Goal: Transaction & Acquisition: Purchase product/service

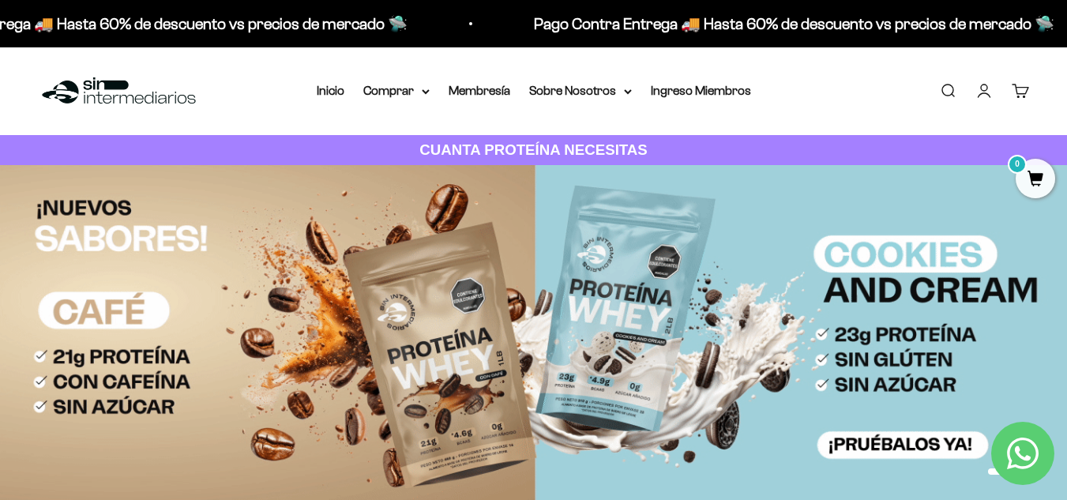
click at [991, 89] on link "Iniciar sesión" at bounding box center [984, 90] width 17 height 17
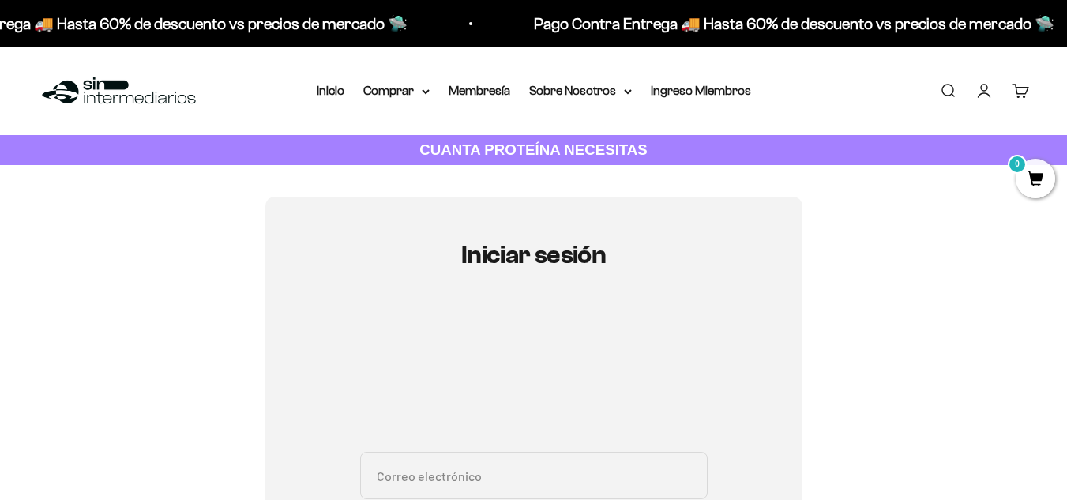
click at [524, 476] on input "Correo electrónico" at bounding box center [534, 475] width 348 height 47
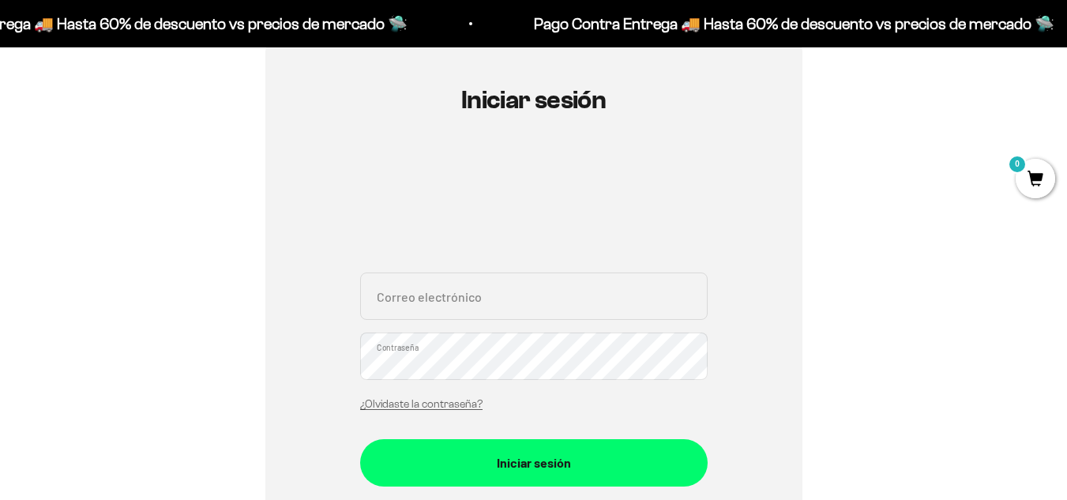
scroll to position [237, 0]
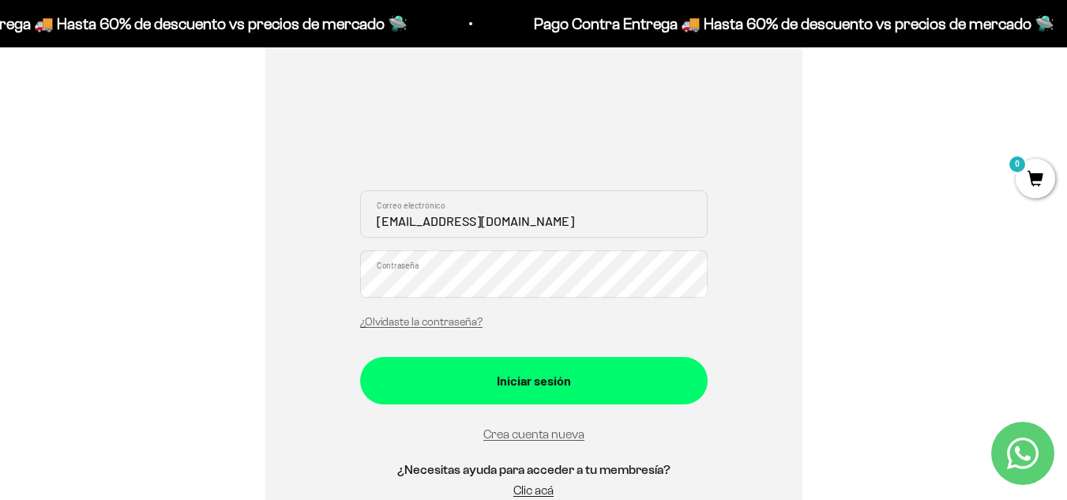
type input "totylon@gmail.com"
click at [360, 357] on button "Iniciar sesión" at bounding box center [534, 380] width 348 height 47
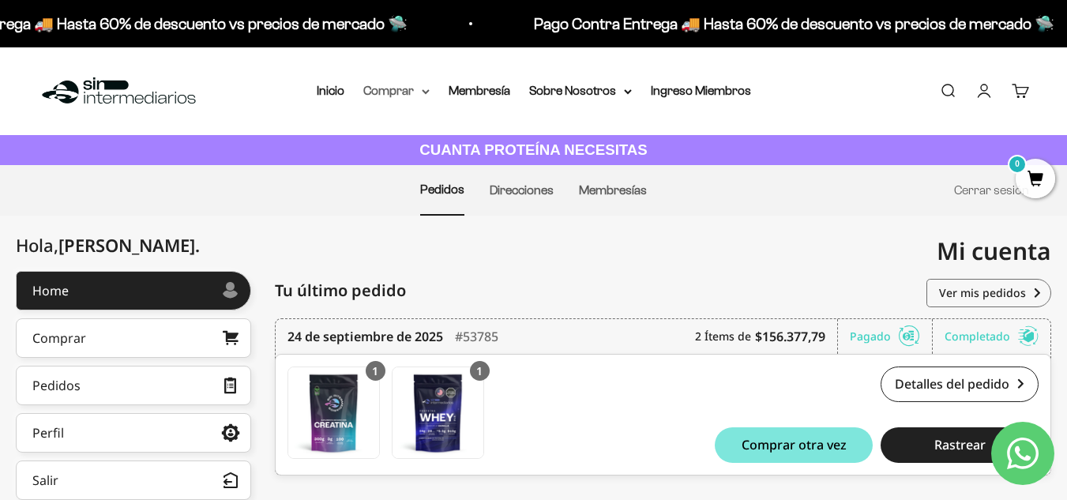
click at [404, 97] on summary "Comprar" at bounding box center [396, 91] width 66 height 21
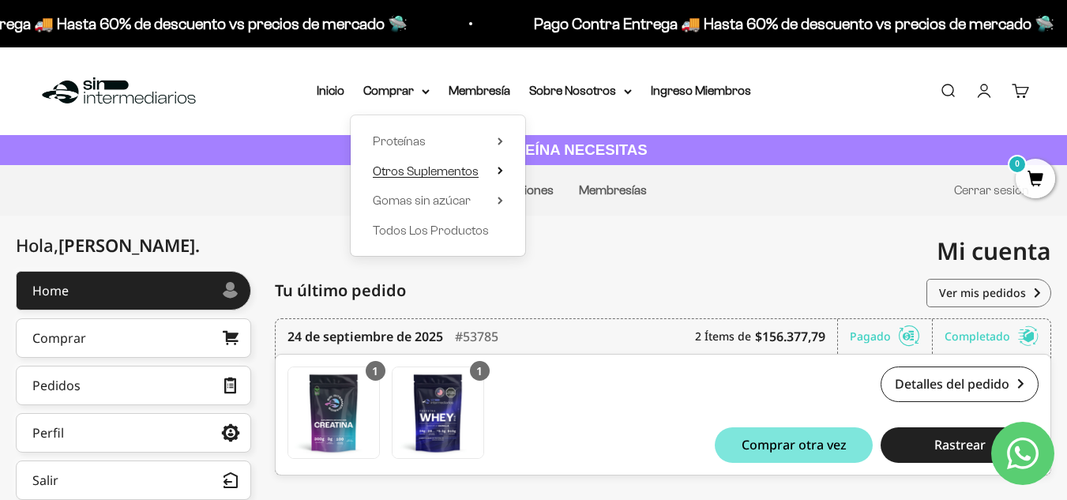
click at [461, 170] on span "Otros Suplementos" at bounding box center [426, 170] width 106 height 13
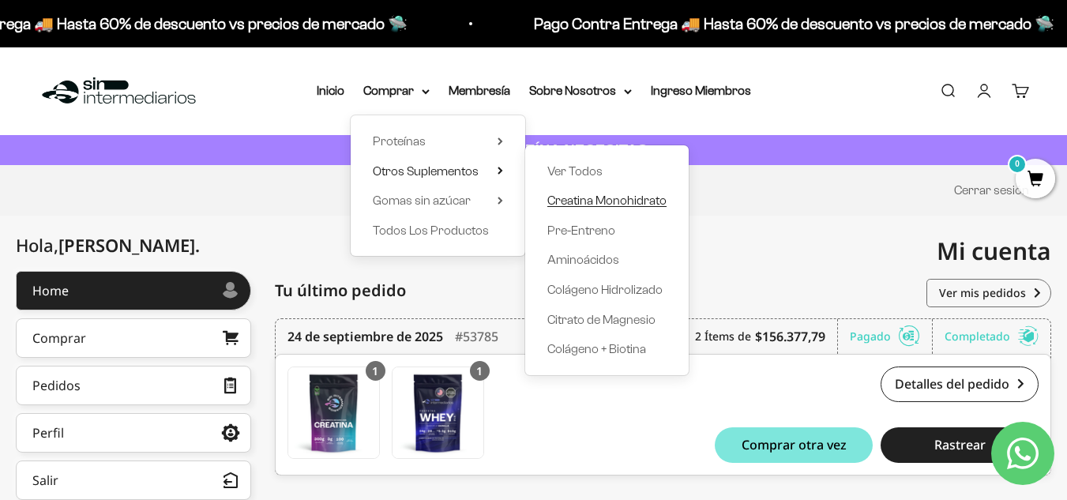
click at [622, 198] on span "Creatina Monohidrato" at bounding box center [607, 200] width 119 height 13
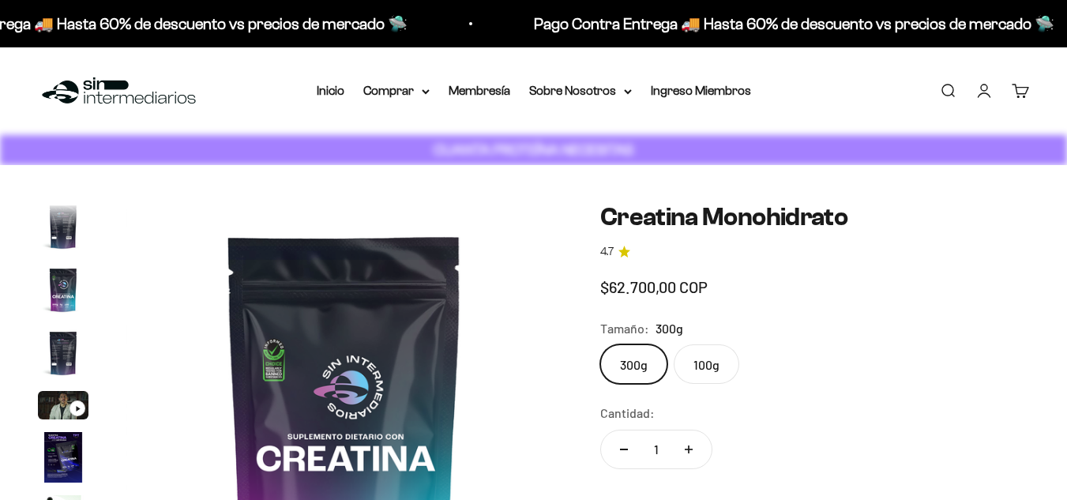
scroll to position [0, 3564]
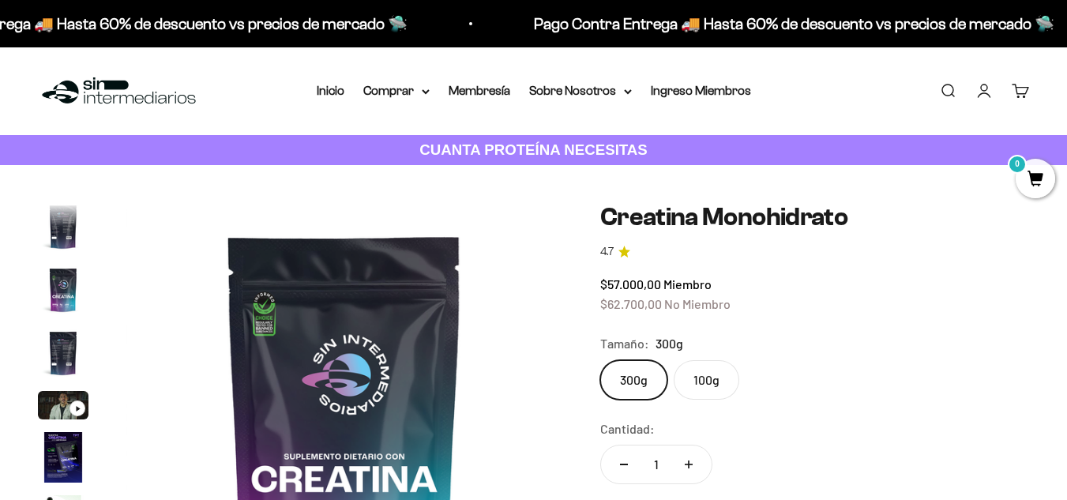
click at [706, 369] on label "100g" at bounding box center [707, 380] width 66 height 40
click at [600, 360] on input "100g" at bounding box center [600, 359] width 1 height 1
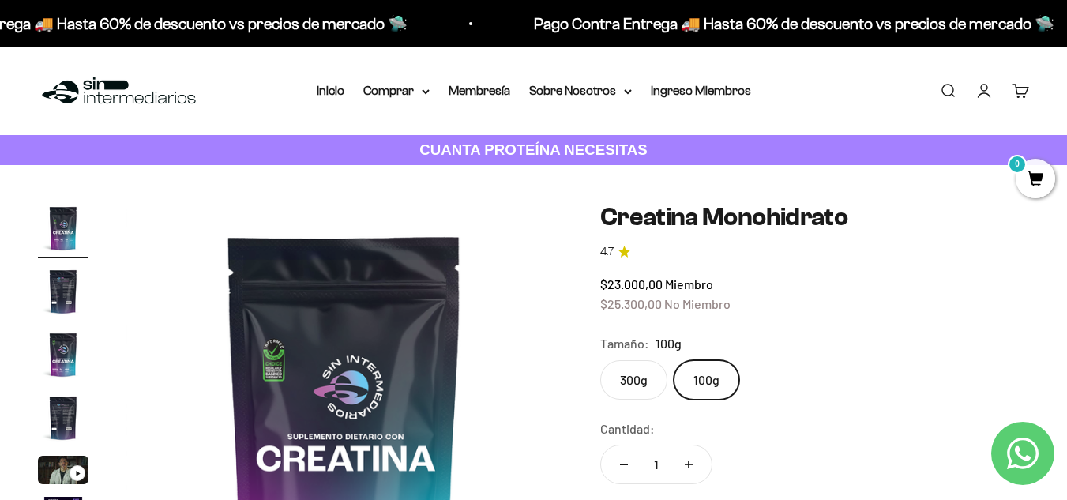
click at [636, 386] on label "300g" at bounding box center [633, 380] width 67 height 40
click at [600, 360] on input "300g" at bounding box center [600, 359] width 1 height 1
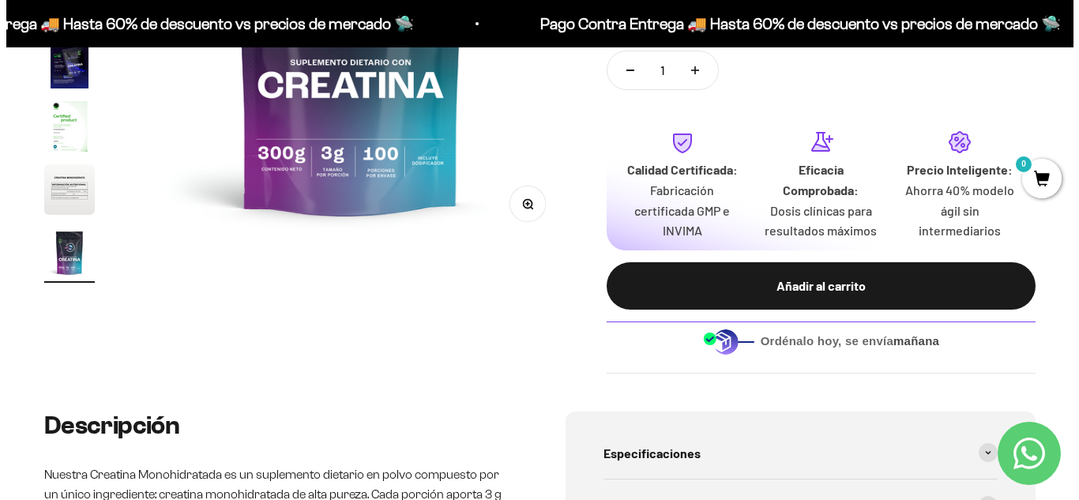
scroll to position [395, 0]
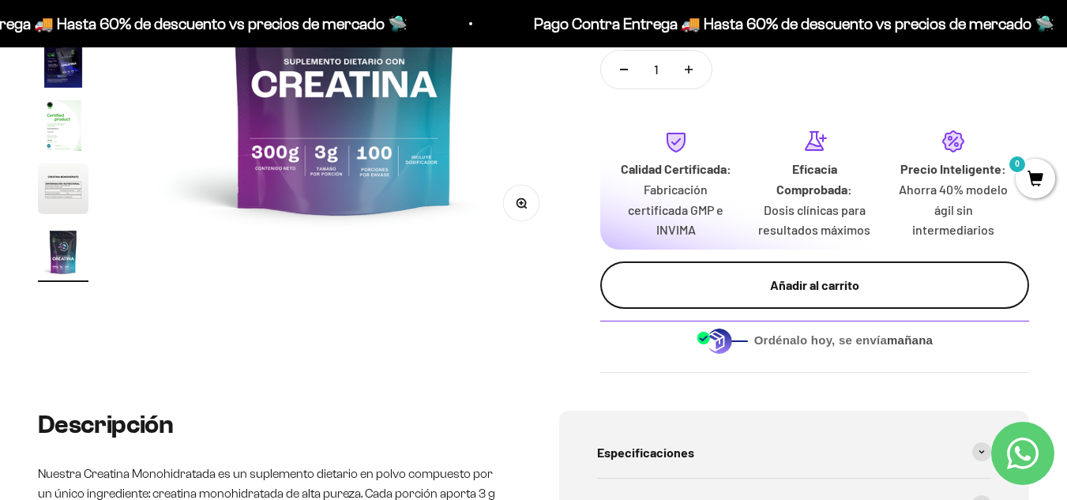
click at [725, 284] on div "Añadir al carrito" at bounding box center [815, 285] width 366 height 21
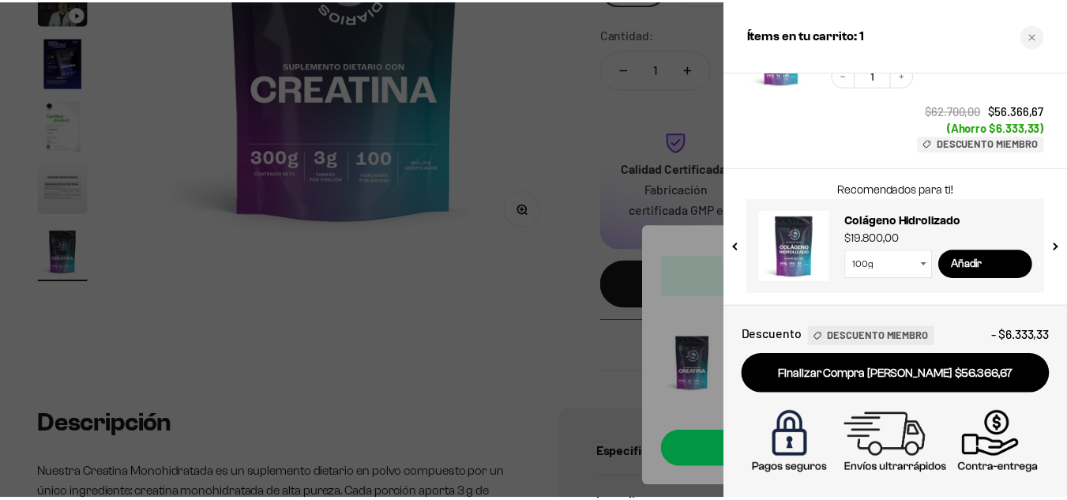
scroll to position [0, 0]
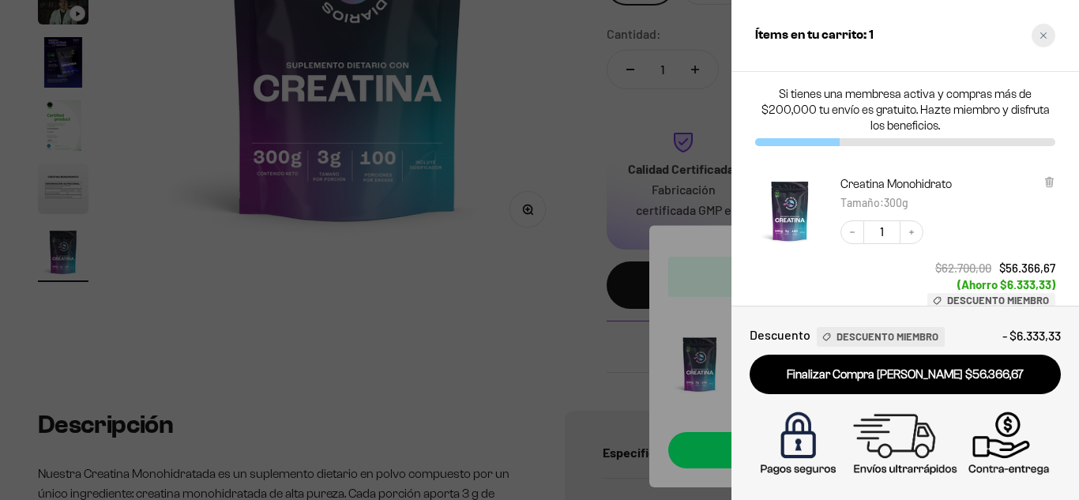
click at [1037, 31] on div "Close cart" at bounding box center [1044, 36] width 24 height 24
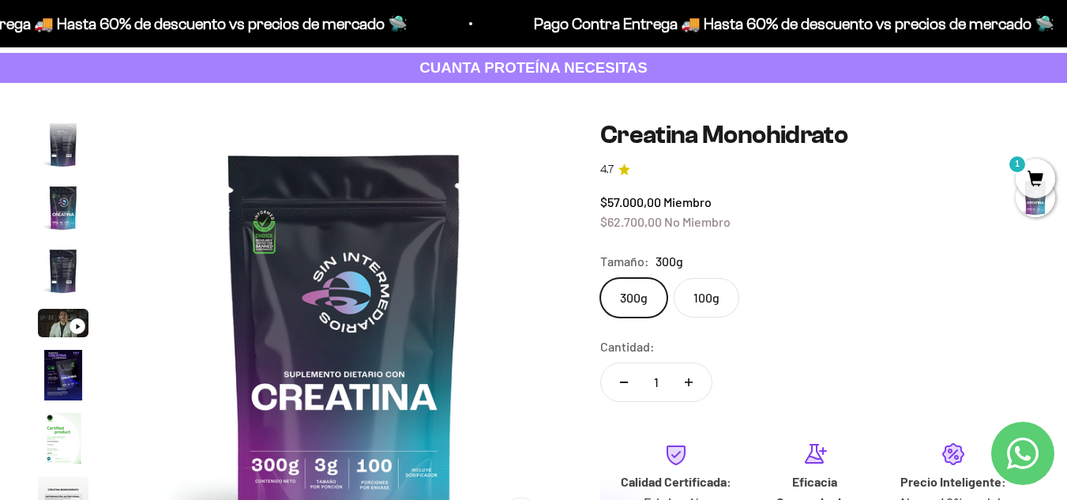
scroll to position [79, 0]
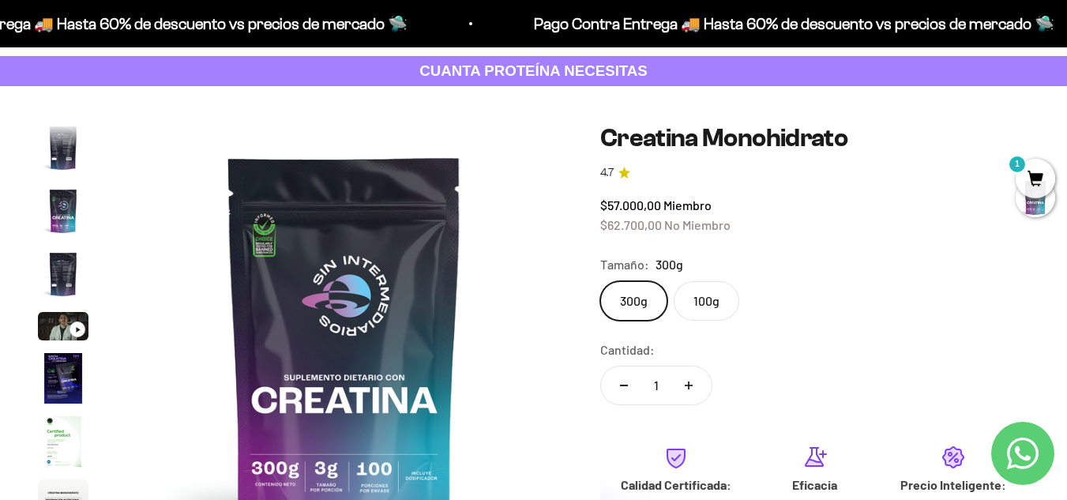
click at [701, 303] on label "100g" at bounding box center [707, 301] width 66 height 40
click at [600, 281] on input "100g" at bounding box center [600, 280] width 1 height 1
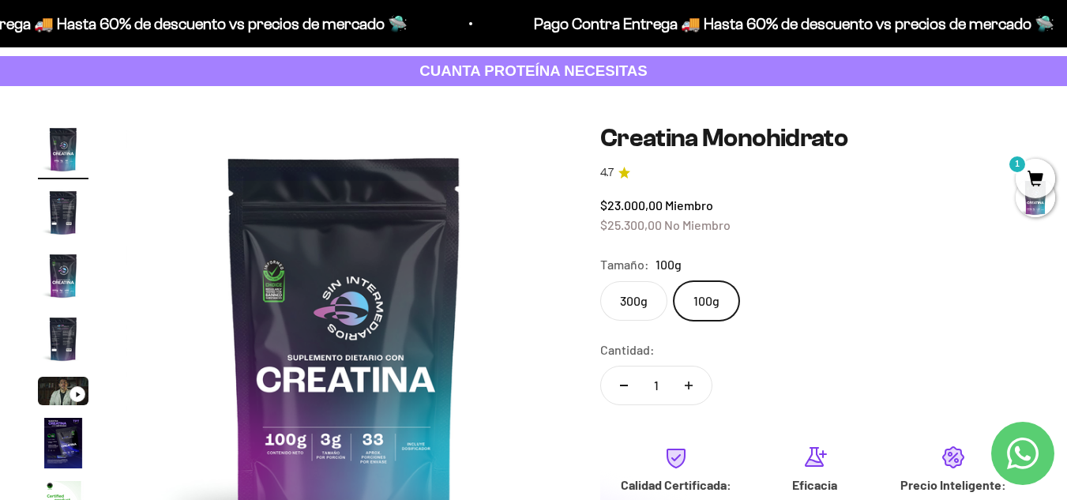
click at [626, 295] on label "300g" at bounding box center [633, 301] width 67 height 40
click at [600, 281] on input "300g" at bounding box center [600, 280] width 1 height 1
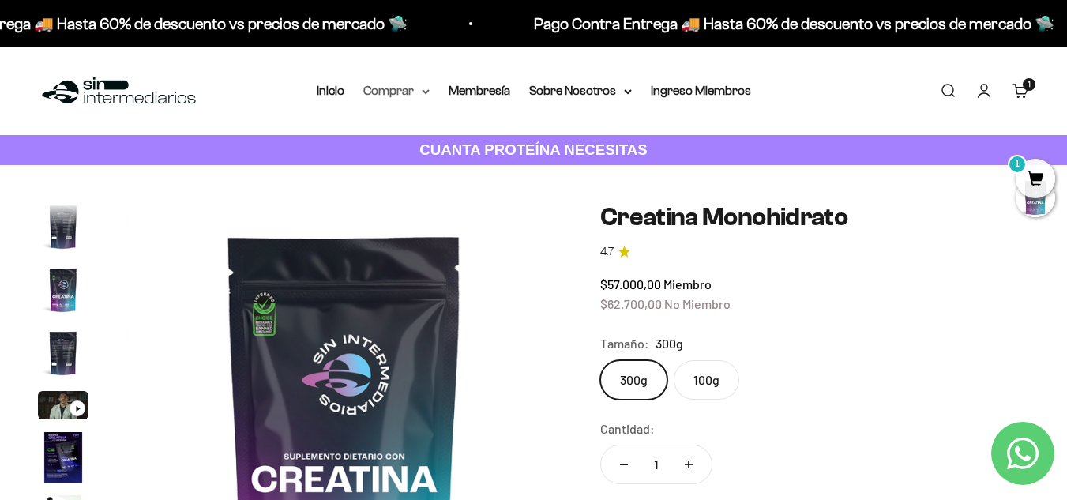
click at [397, 90] on summary "Comprar" at bounding box center [396, 91] width 66 height 21
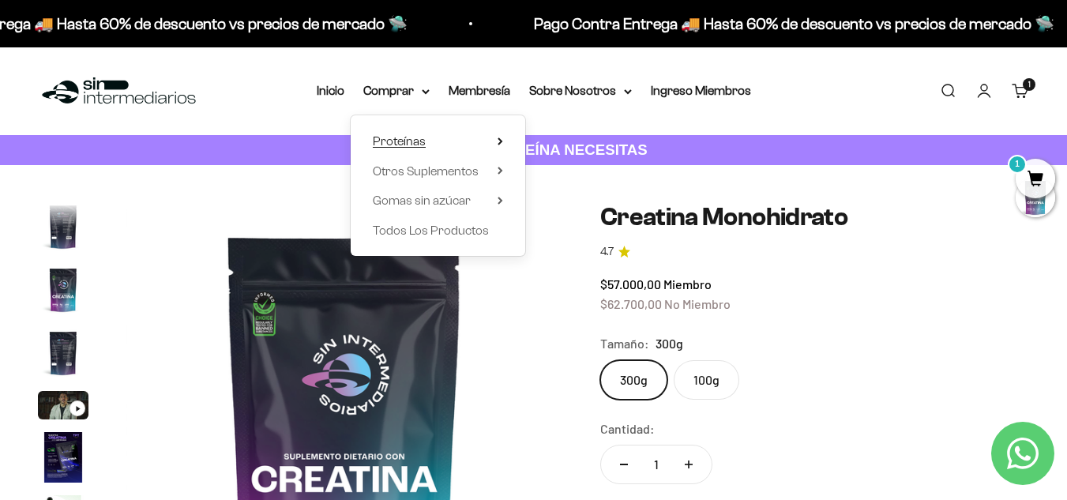
click at [416, 135] on span "Proteínas" at bounding box center [399, 140] width 53 height 13
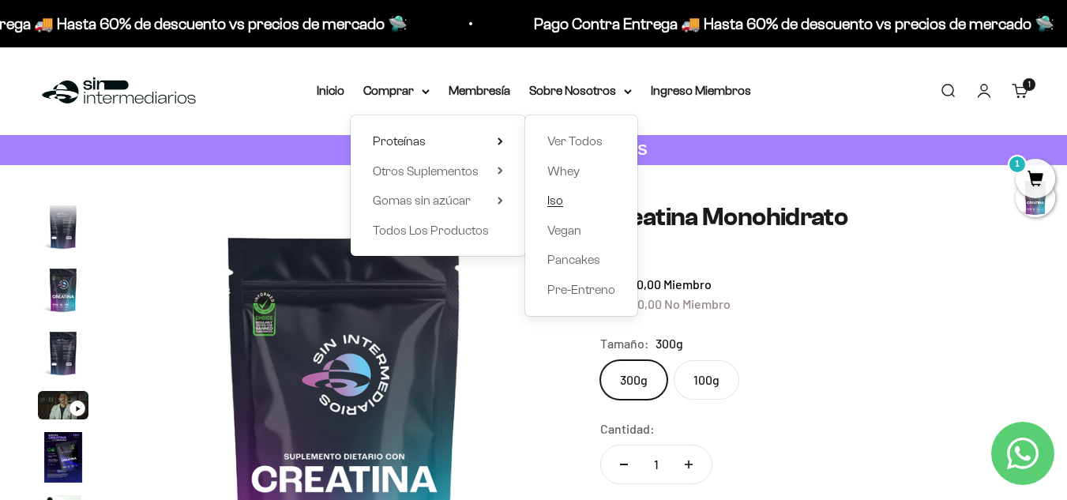
click at [566, 198] on link "Iso" at bounding box center [582, 200] width 68 height 21
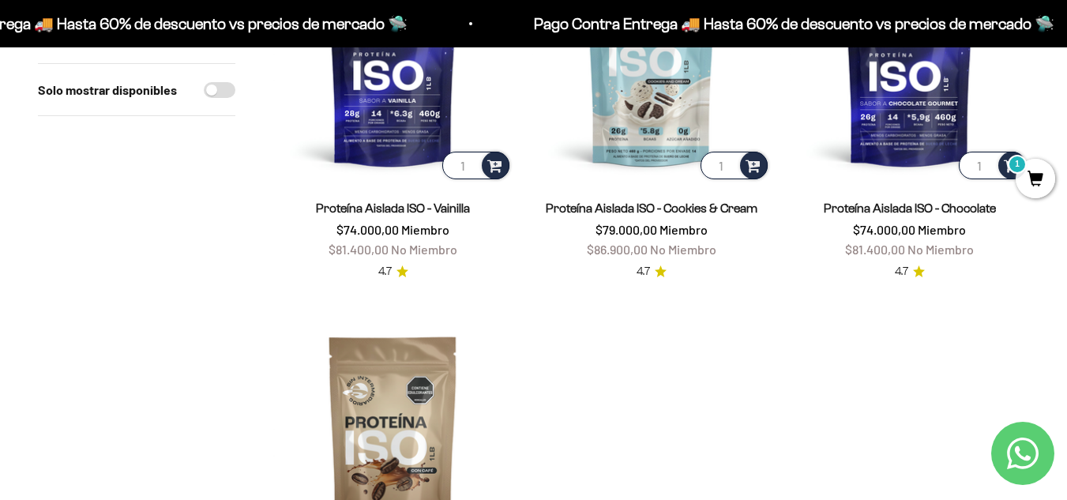
scroll to position [158, 0]
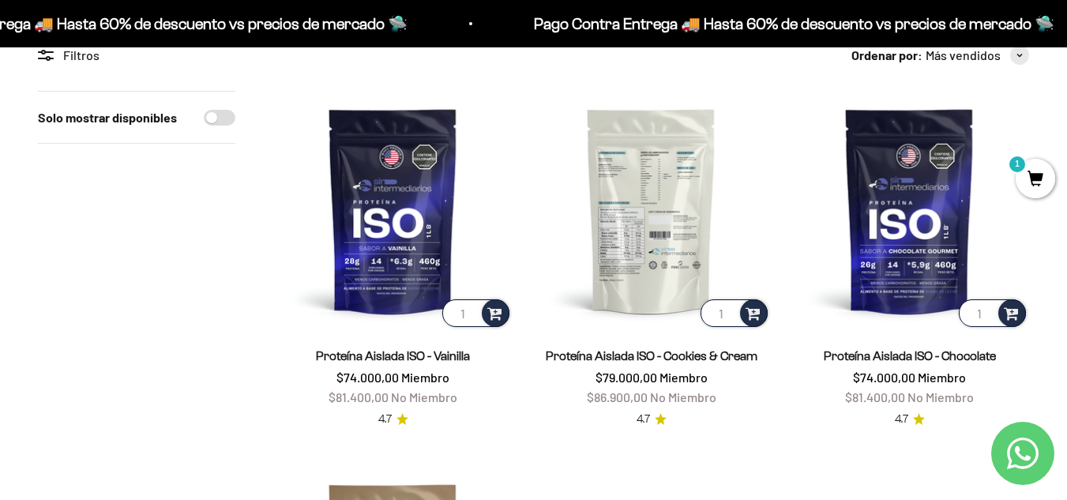
click at [653, 225] on img at bounding box center [651, 210] width 239 height 239
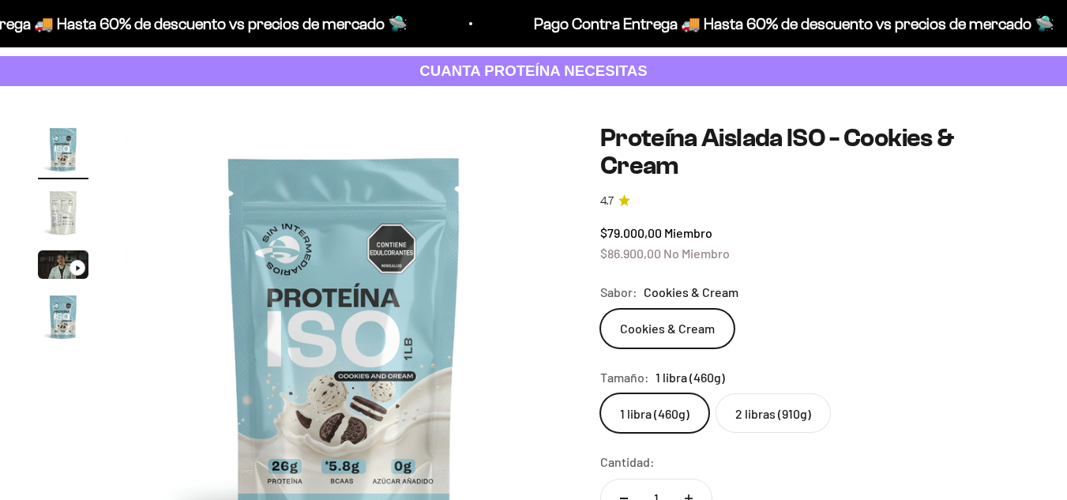
scroll to position [79, 0]
click at [742, 411] on label "2 libras (910g)" at bounding box center [773, 413] width 115 height 40
click at [600, 393] on input "2 libras (910g)" at bounding box center [600, 393] width 1 height 1
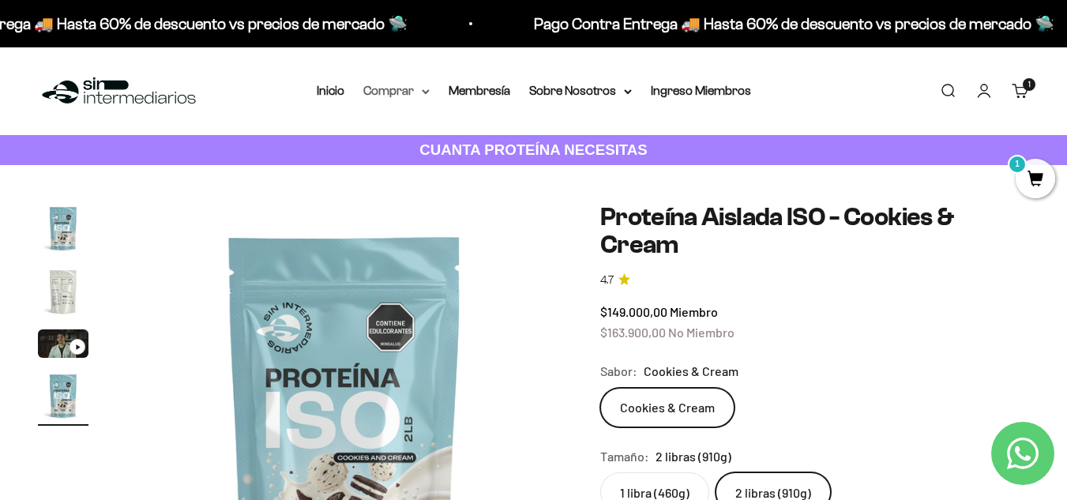
click at [402, 96] on summary "Comprar" at bounding box center [396, 91] width 66 height 21
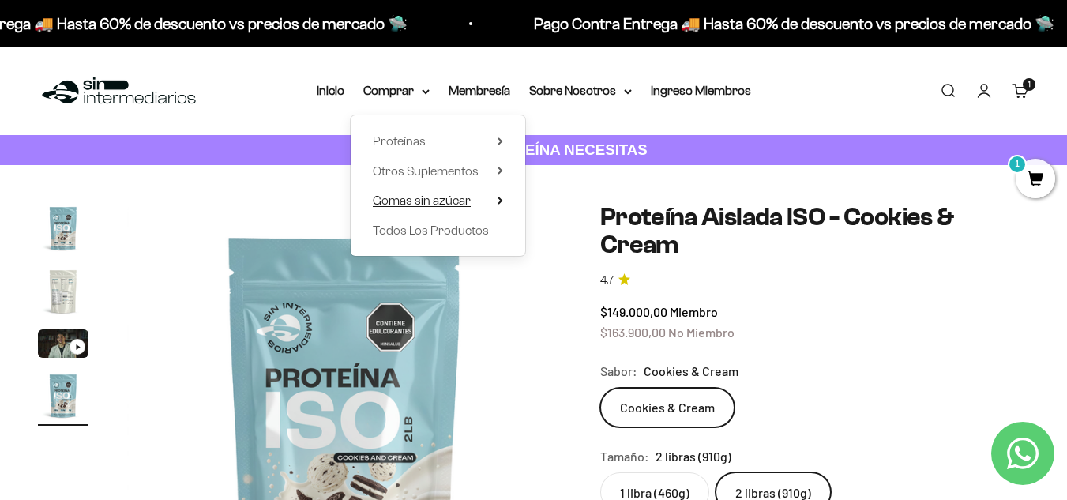
click at [488, 197] on summary "Gomas sin azúcar" at bounding box center [438, 200] width 130 height 21
click at [484, 177] on summary "Otros Suplementos" at bounding box center [438, 171] width 130 height 21
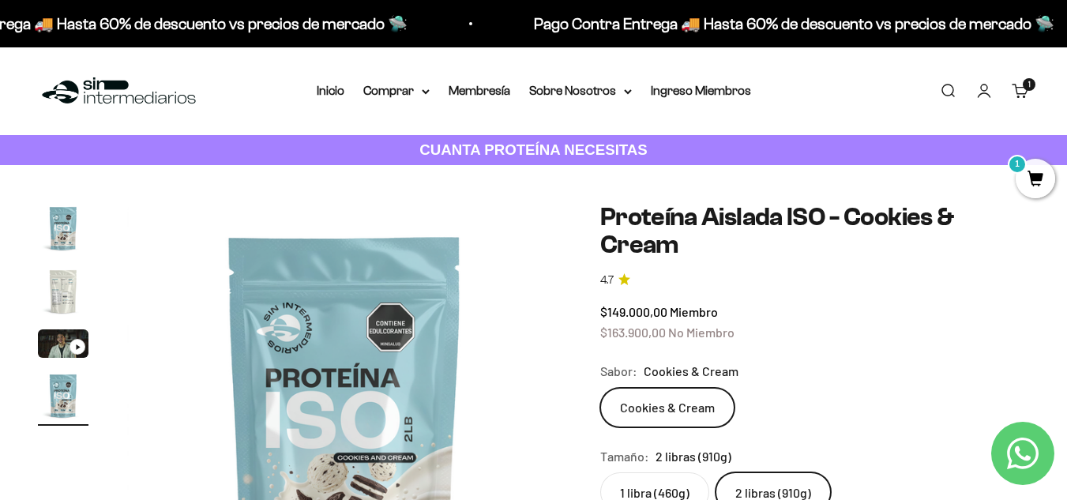
click at [1013, 86] on link "Carrito 1 artículo 1" at bounding box center [1020, 90] width 17 height 17
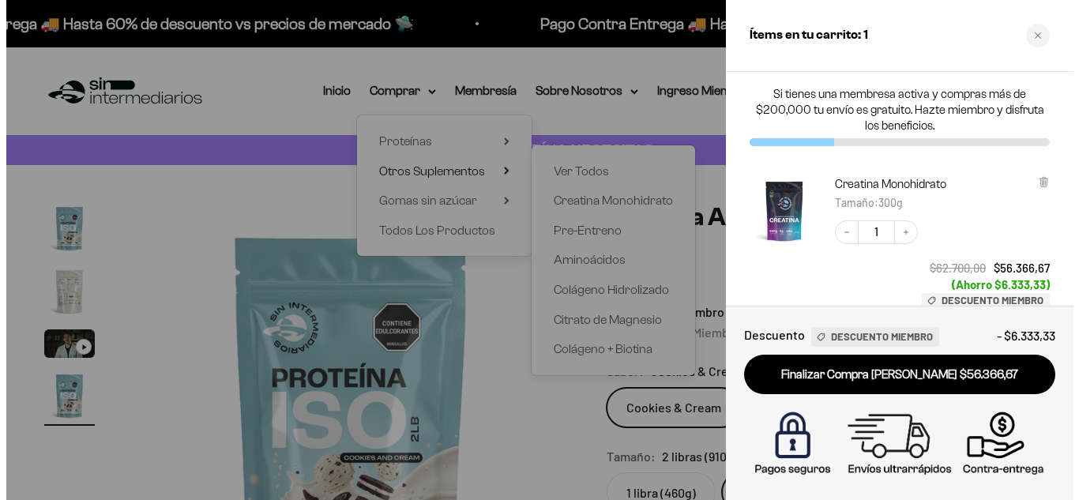
scroll to position [0, 1356]
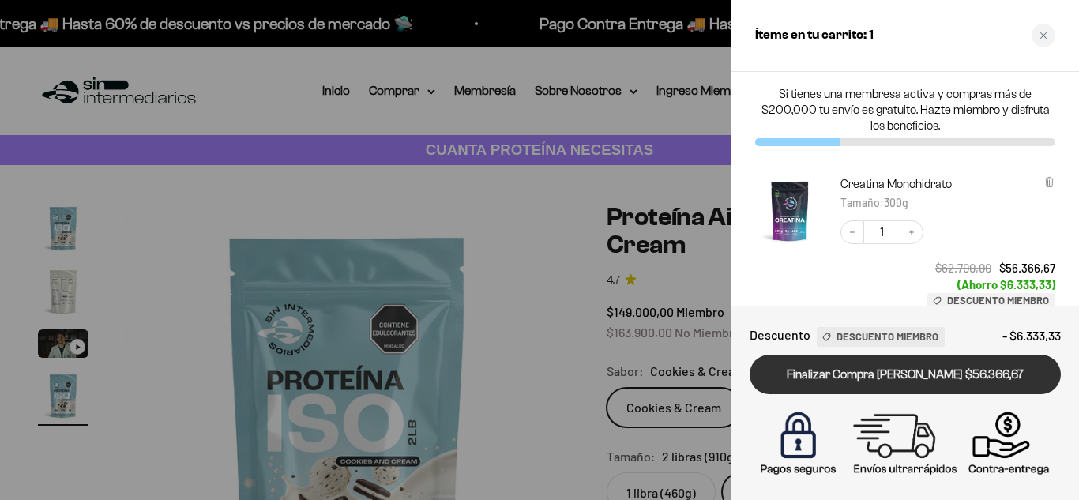
click at [939, 371] on link "Finalizar Compra [PERSON_NAME] $56.366,67" at bounding box center [905, 375] width 311 height 40
